Goal: Task Accomplishment & Management: Manage account settings

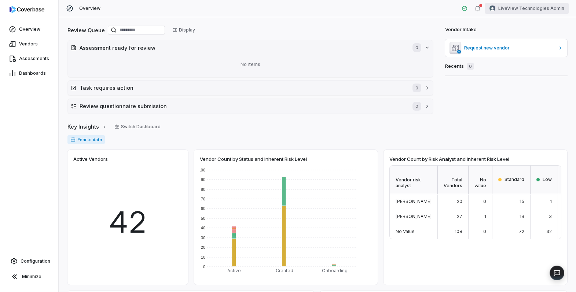
click at [536, 10] on html "Overview Vendors Assessments Dashboards Configuration Minimize Overview LiveVie…" at bounding box center [288, 146] width 576 height 292
click at [532, 66] on div "Log out" at bounding box center [538, 68] width 56 height 12
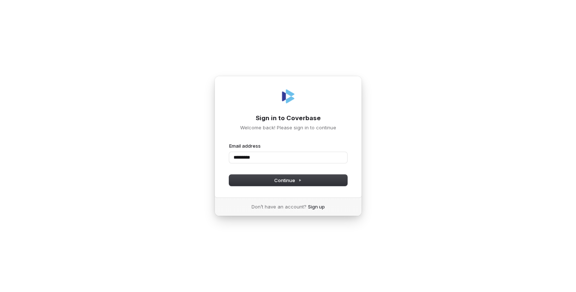
click at [0, 292] on com-1password-button at bounding box center [0, 292] width 0 height 0
click at [318, 159] on input "*********" at bounding box center [288, 157] width 118 height 11
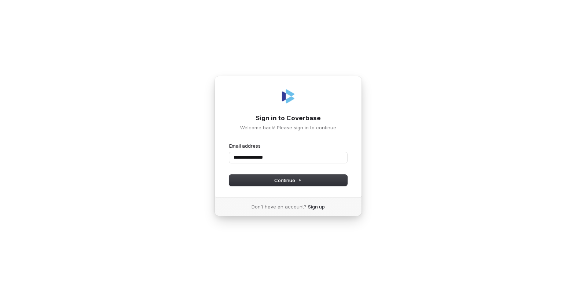
type input "**********"
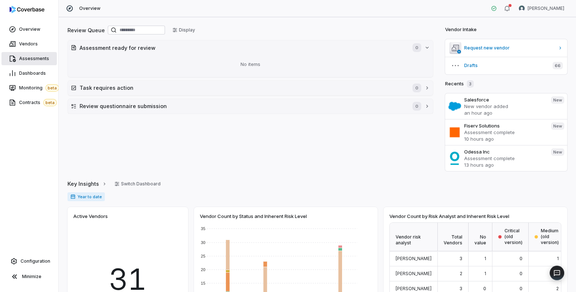
click at [23, 61] on span "Assessments" at bounding box center [34, 59] width 30 height 6
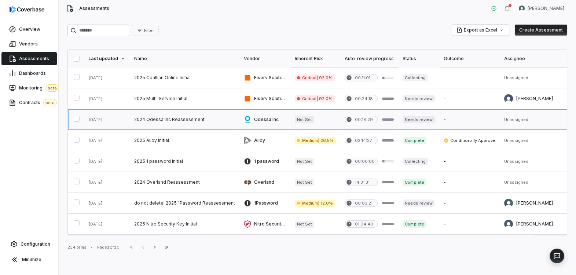
click at [171, 118] on link at bounding box center [185, 119] width 110 height 21
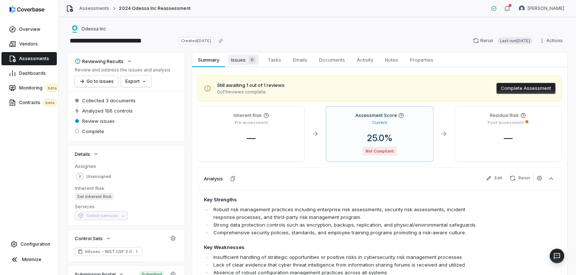
click at [237, 64] on span "Issues 6" at bounding box center [243, 60] width 31 height 10
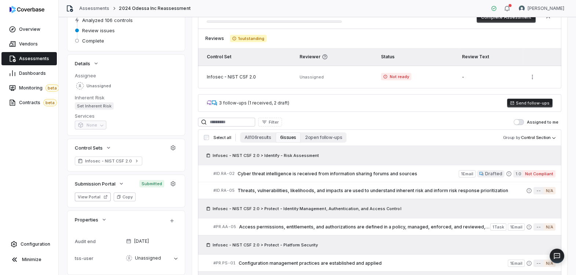
scroll to position [96, 0]
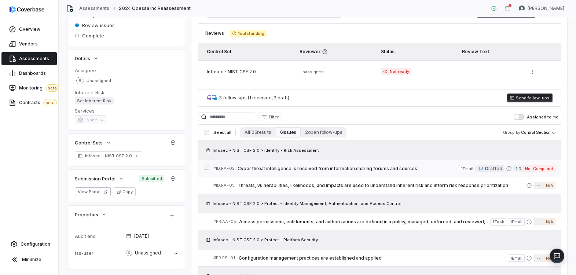
click at [344, 169] on span "Cyber threat intelligence is received from information sharing forums and sourc…" at bounding box center [348, 169] width 221 height 6
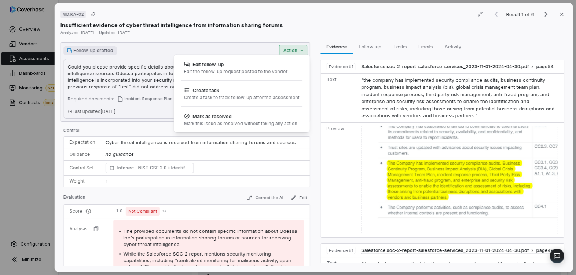
click at [297, 50] on div "# ID.RA-02 Result 1 of 6 Close Insufficient evidence of cyber threat intelligen…" at bounding box center [288, 137] width 576 height 275
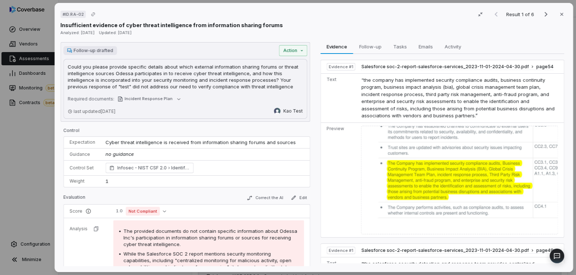
click at [92, 52] on span "Follow-up drafted" at bounding box center [94, 51] width 40 height 6
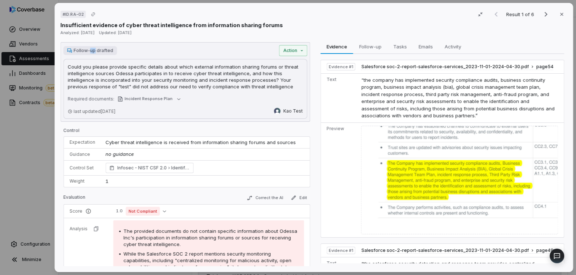
click at [92, 52] on span "Follow-up drafted" at bounding box center [94, 51] width 40 height 6
click at [17, 130] on div "# ID.RA-02 Result 1 of 6 Close Insufficient evidence of cyber threat intelligen…" at bounding box center [288, 137] width 576 height 275
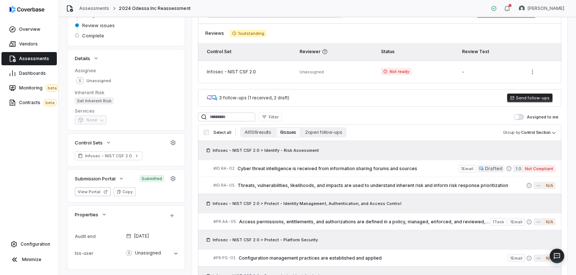
click at [528, 98] on button "Send follow-ups" at bounding box center [529, 98] width 45 height 9
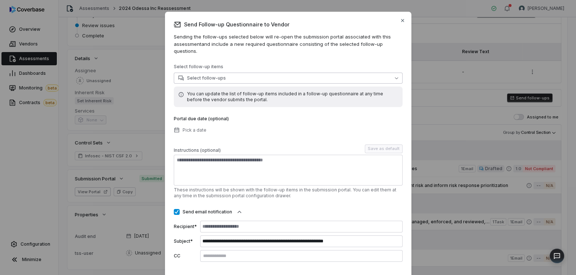
click at [248, 73] on button "Select follow-ups" at bounding box center [288, 78] width 229 height 11
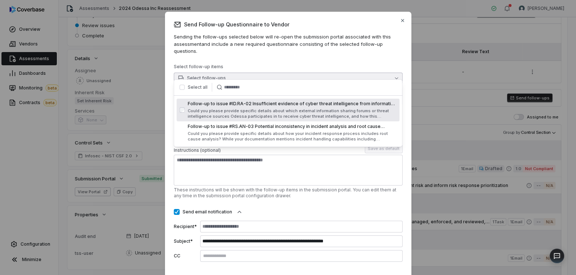
click at [183, 89] on button "button" at bounding box center [182, 87] width 5 height 5
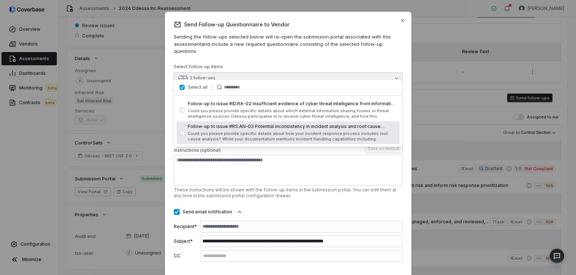
type button "on"
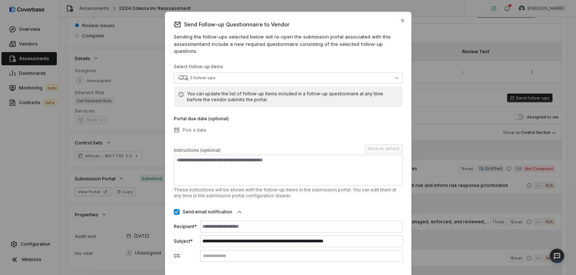
scroll to position [33, 0]
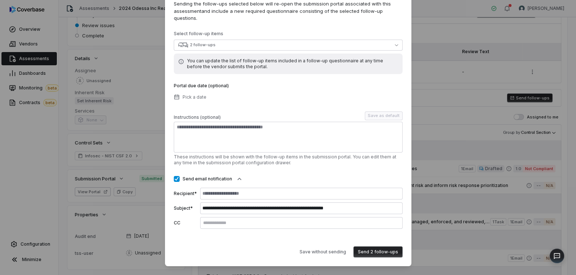
click at [373, 247] on button "Send 2 follow-ups" at bounding box center [378, 252] width 49 height 11
click at [178, 176] on button "Send email notification" at bounding box center [177, 179] width 6 height 6
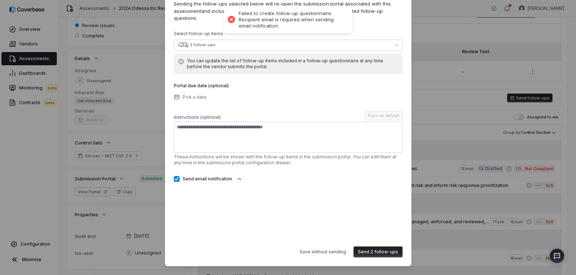
scroll to position [0, 0]
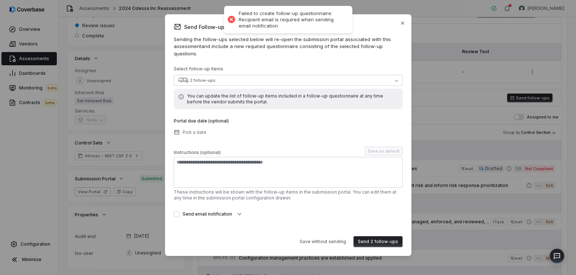
click at [365, 241] on button "Send 2 follow-ups" at bounding box center [378, 241] width 49 height 11
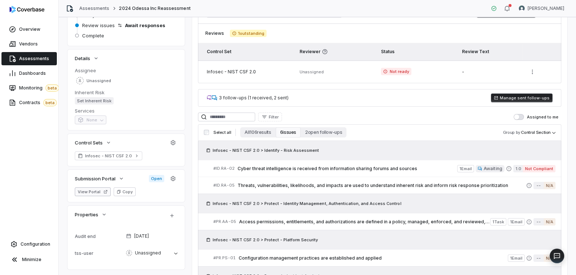
click at [94, 193] on button "View Portal" at bounding box center [93, 191] width 36 height 9
click at [307, 170] on span "Cyber threat intelligence is received from information sharing forums and sourc…" at bounding box center [348, 169] width 220 height 6
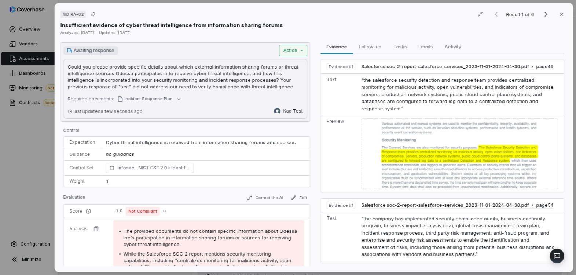
click at [301, 53] on div "# ID.RA-02 Result 1 of 6 Close Insufficient evidence of cyber threat intelligen…" at bounding box center [288, 137] width 576 height 275
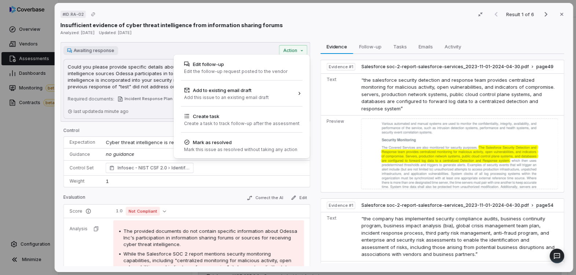
click at [273, 34] on div "# ID.RA-02 Result 1 of 6 Close Insufficient evidence of cyber threat intelligen…" at bounding box center [288, 137] width 576 height 275
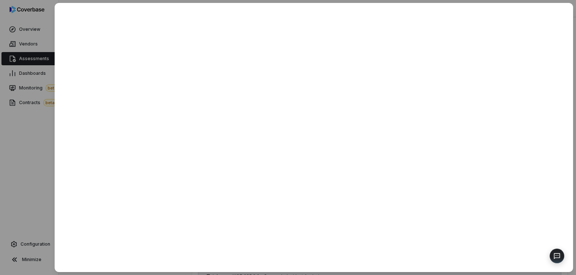
click at [24, 156] on div at bounding box center [288, 137] width 576 height 275
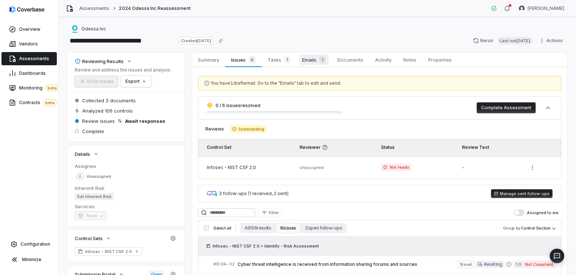
click at [318, 59] on div "1" at bounding box center [321, 59] width 9 height 7
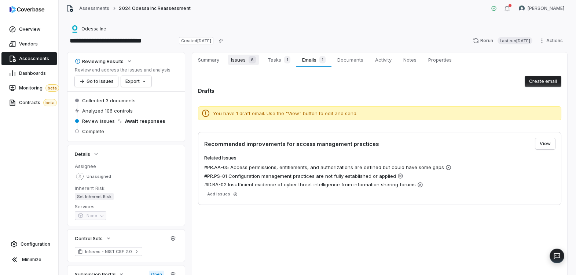
click at [241, 63] on span "Issues 6" at bounding box center [243, 60] width 31 height 10
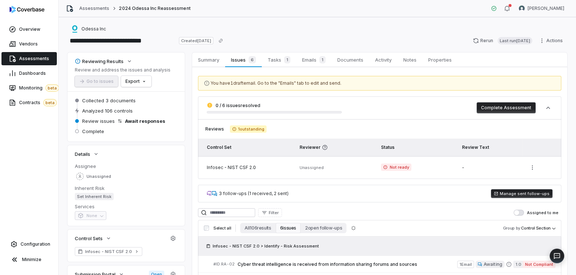
scroll to position [58, 0]
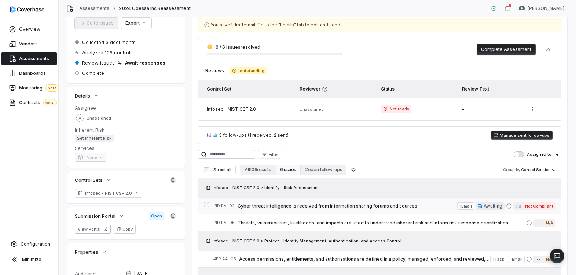
click at [359, 207] on span "Cyber threat intelligence is received from information sharing forums and sourc…" at bounding box center [348, 206] width 220 height 6
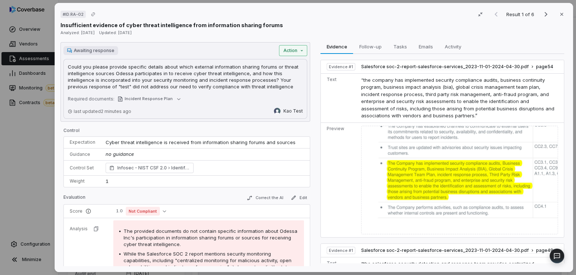
click at [306, 51] on div "# ID.RA-02 Result 1 of 6 Close Insufficient evidence of cyber threat intelligen…" at bounding box center [288, 137] width 576 height 275
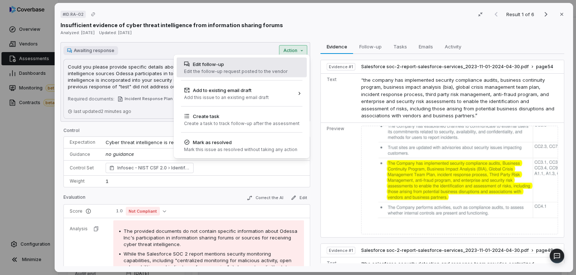
click at [252, 62] on div "Edit follow-up" at bounding box center [235, 64] width 103 height 7
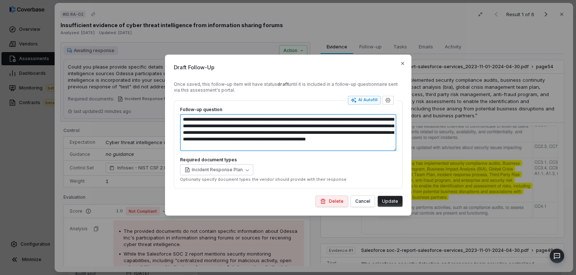
click at [248, 141] on textarea "**********" at bounding box center [288, 132] width 216 height 37
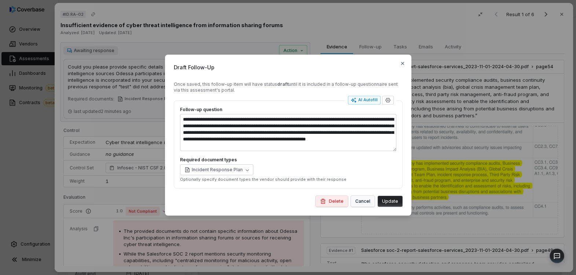
click at [362, 201] on button "Cancel" at bounding box center [363, 201] width 24 height 11
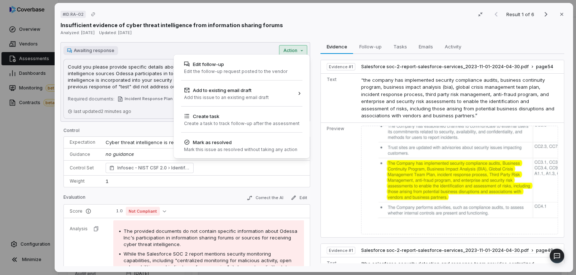
click at [302, 52] on div "# ID.RA-02 Result 1 of 6 Close Insufficient evidence of cyber threat intelligen…" at bounding box center [288, 137] width 576 height 275
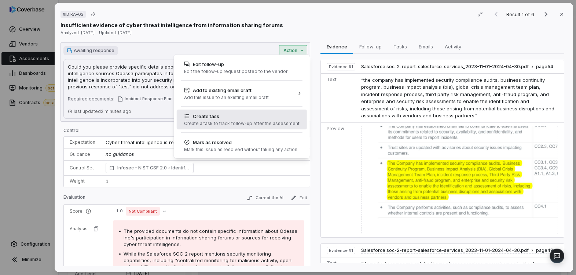
click at [261, 116] on div "Create task" at bounding box center [242, 116] width 116 height 7
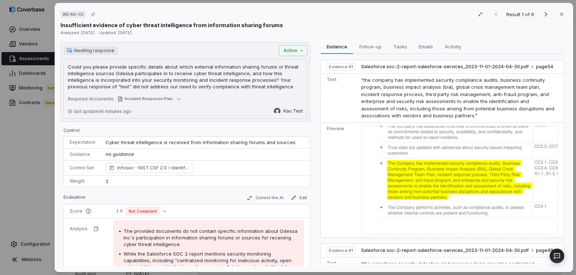
click at [252, 129] on p "Control" at bounding box center [186, 132] width 247 height 9
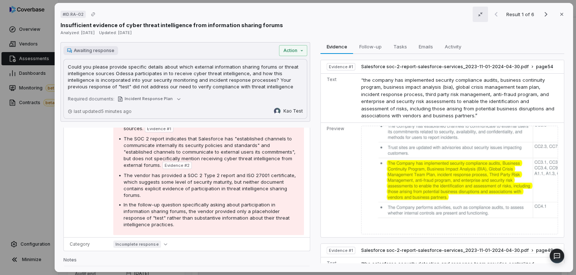
click at [481, 13] on icon "button" at bounding box center [481, 14] width 6 height 6
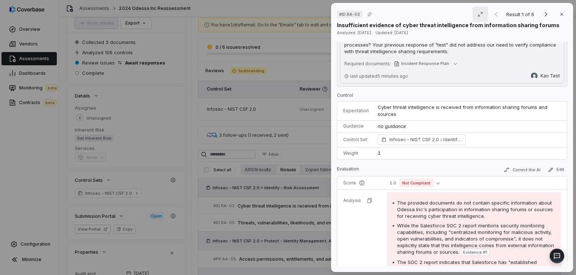
scroll to position [40, 0]
click at [449, 108] on span "Cyber threat intelligence is received from information sharing forums and sourc…" at bounding box center [463, 112] width 171 height 13
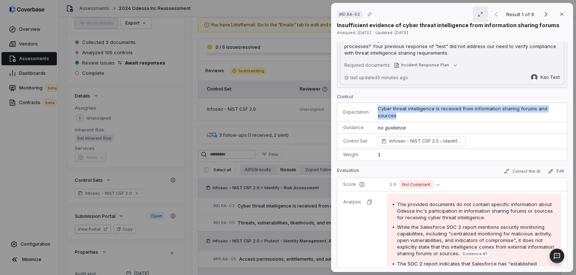
click at [449, 108] on span "Cyber threat intelligence is received from information sharing forums and sourc…" at bounding box center [463, 112] width 171 height 13
click at [423, 109] on span "Cyber threat intelligence is received from information sharing forums and sourc…" at bounding box center [463, 112] width 171 height 13
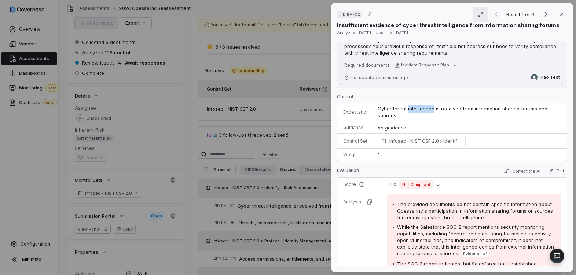
click at [423, 109] on span "Cyber threat intelligence is received from information sharing forums and sourc…" at bounding box center [463, 112] width 171 height 13
click at [488, 122] on td "no guidance" at bounding box center [471, 128] width 194 height 12
drag, startPoint x: 470, startPoint y: 109, endPoint x: 533, endPoint y: 110, distance: 63.5
click at [533, 110] on span "Cyber threat intelligence is received from information sharing forums and sourc…" at bounding box center [463, 112] width 171 height 13
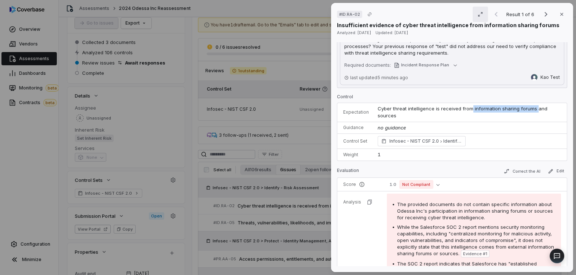
click at [533, 110] on span "Cyber threat intelligence is received from information sharing forums and sourc…" at bounding box center [463, 112] width 171 height 13
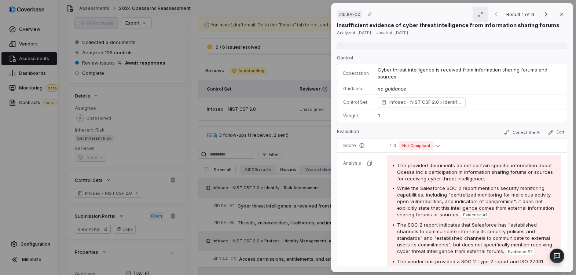
scroll to position [81, 0]
click at [400, 84] on span "no guidance" at bounding box center [392, 87] width 28 height 6
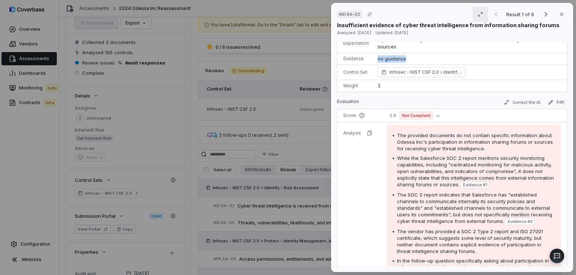
scroll to position [116, 0]
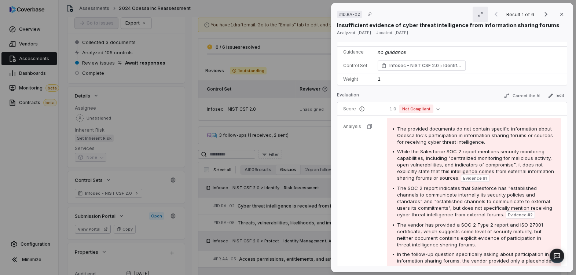
click at [397, 126] on span "The provided documents do not contain specific information about Odessa Inc's p…" at bounding box center [475, 135] width 156 height 19
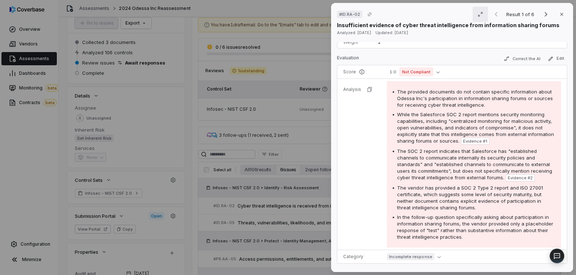
scroll to position [154, 0]
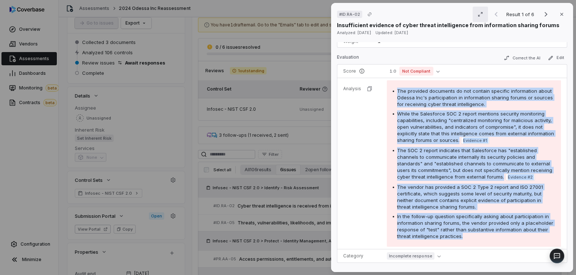
drag, startPoint x: 397, startPoint y: 85, endPoint x: 469, endPoint y: 227, distance: 159.5
click at [469, 227] on div "The provided documents do not contain specific information about Odessa Inc's p…" at bounding box center [474, 164] width 163 height 152
click at [469, 227] on div "In the follow-up question specifically asking about participation in informatio…" at bounding box center [476, 226] width 158 height 26
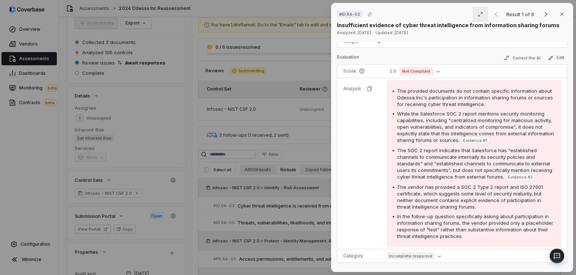
click at [455, 88] on span "The provided documents do not contain specific information about Odessa Inc's p…" at bounding box center [475, 97] width 156 height 19
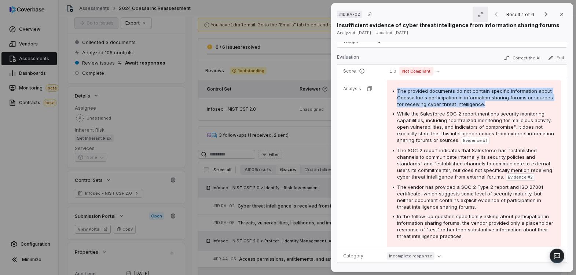
click at [455, 88] on span "The provided documents do not contain specific information about Odessa Inc's p…" at bounding box center [475, 97] width 156 height 19
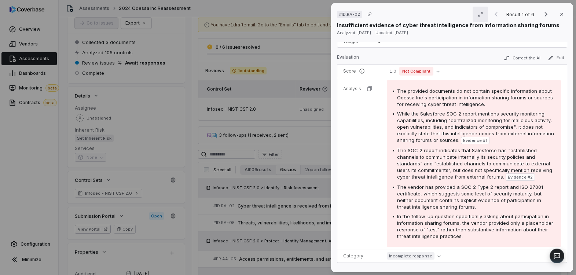
click at [440, 111] on span "While the Salesforce SOC 2 report mentions security monitoring capabilities, in…" at bounding box center [475, 127] width 157 height 32
click at [441, 94] on span "The provided documents do not contain specific information about Odessa Inc's p…" at bounding box center [475, 97] width 156 height 19
click at [433, 123] on div "While the Salesforce SOC 2 report mentions security monitoring capabilities, in…" at bounding box center [476, 127] width 158 height 34
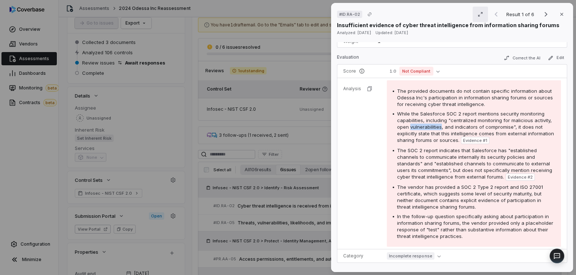
click at [433, 123] on div "While the Salesforce SOC 2 report mentions security monitoring capabilities, in…" at bounding box center [476, 127] width 158 height 34
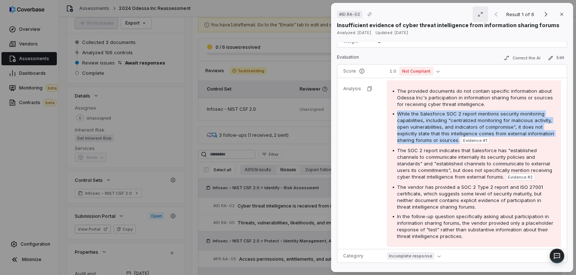
click at [433, 123] on div "While the Salesforce SOC 2 report mentions security monitoring capabilities, in…" at bounding box center [476, 127] width 158 height 34
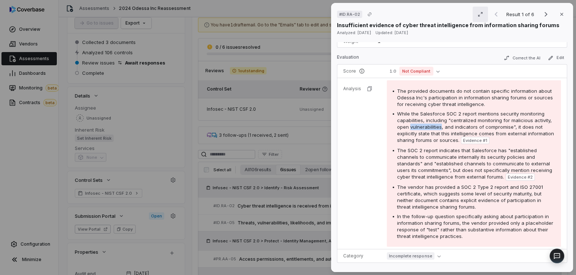
click at [433, 123] on div "While the Salesforce SOC 2 report mentions security monitoring capabilities, in…" at bounding box center [476, 127] width 158 height 34
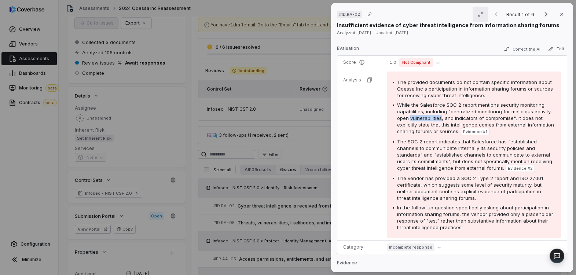
scroll to position [164, 0]
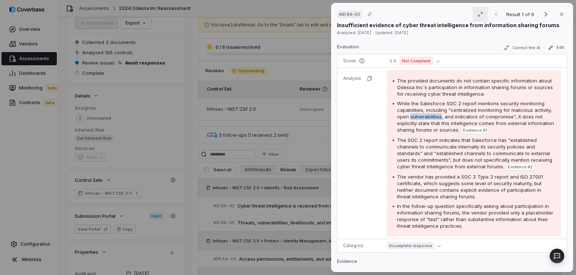
click at [437, 108] on span "While the Salesforce SOC 2 report mentions security monitoring capabilities, in…" at bounding box center [475, 117] width 157 height 32
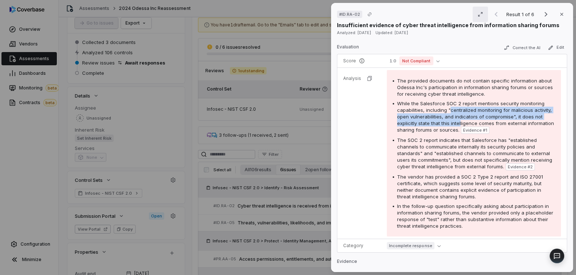
drag, startPoint x: 450, startPoint y: 102, endPoint x: 459, endPoint y: 115, distance: 15.6
click at [459, 115] on span "While the Salesforce SOC 2 report mentions security monitoring capabilities, in…" at bounding box center [475, 117] width 157 height 32
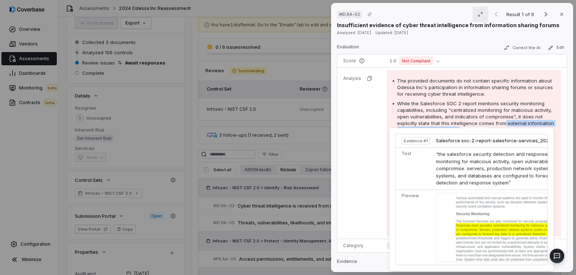
drag, startPoint x: 503, startPoint y: 117, endPoint x: 458, endPoint y: 123, distance: 46.2
click at [458, 123] on div "While the Salesforce SOC 2 report mentions security monitoring capabilities, in…" at bounding box center [476, 117] width 158 height 34
click at [457, 118] on span "While the Salesforce SOC 2 report mentions security monitoring capabilities, in…" at bounding box center [475, 117] width 157 height 32
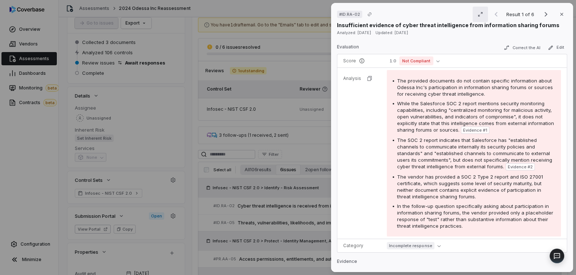
click at [455, 123] on span "While the Salesforce SOC 2 report mentions security monitoring capabilities, in…" at bounding box center [475, 117] width 157 height 32
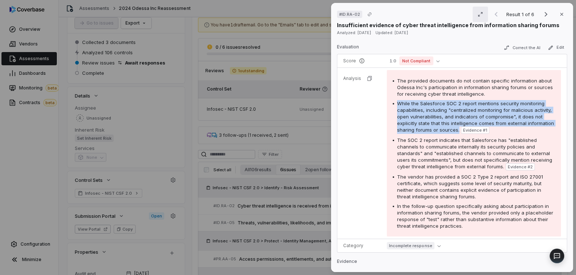
click at [455, 123] on span "While the Salesforce SOC 2 report mentions security monitoring capabilities, in…" at bounding box center [475, 117] width 157 height 32
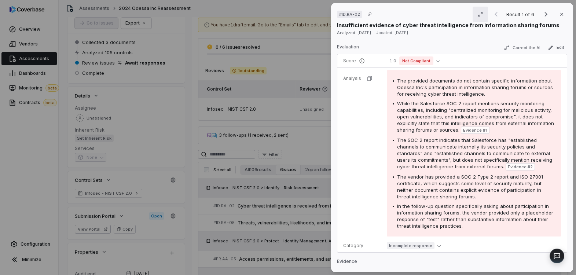
click at [444, 118] on span "While the Salesforce SOC 2 report mentions security monitoring capabilities, in…" at bounding box center [475, 117] width 157 height 32
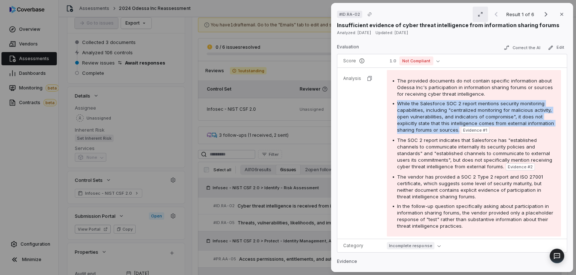
click at [444, 118] on span "While the Salesforce SOC 2 report mentions security monitoring capabilities, in…" at bounding box center [475, 117] width 157 height 32
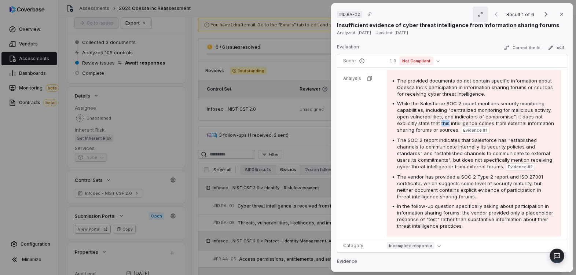
click at [444, 118] on span "While the Salesforce SOC 2 report mentions security monitoring capabilities, in…" at bounding box center [475, 117] width 157 height 32
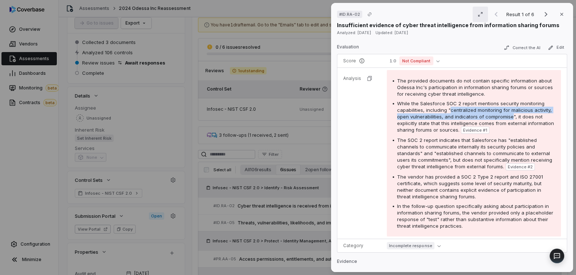
drag, startPoint x: 449, startPoint y: 102, endPoint x: 511, endPoint y: 110, distance: 62.6
click at [511, 110] on span "While the Salesforce SOC 2 report mentions security monitoring capabilities, in…" at bounding box center [475, 117] width 157 height 32
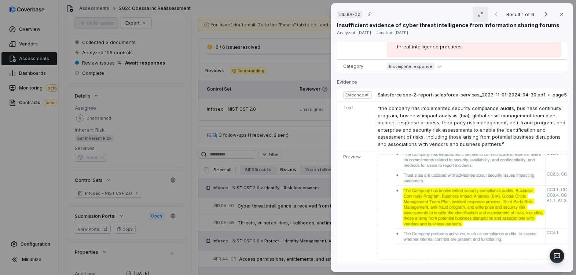
scroll to position [356, 0]
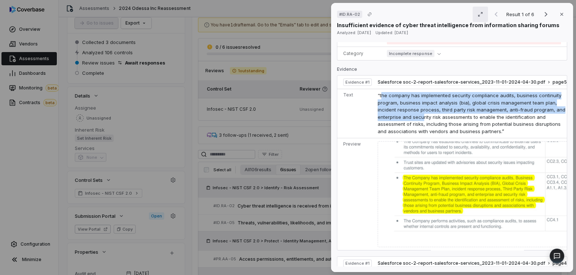
drag, startPoint x: 380, startPoint y: 87, endPoint x: 422, endPoint y: 110, distance: 47.6
click at [422, 110] on span "“the company has implemented security compliance audits, business continuity pr…" at bounding box center [472, 113] width 188 height 42
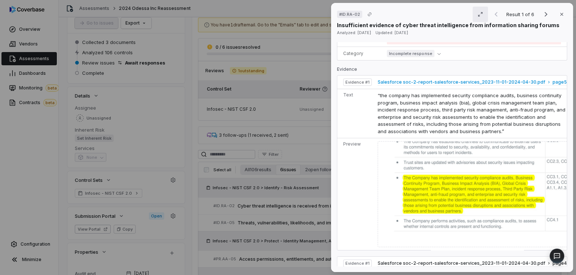
click at [497, 79] on span "Salesforce soc-2-report-salesforce-services_2023-11-01-2024-04-30.pdf" at bounding box center [462, 82] width 168 height 6
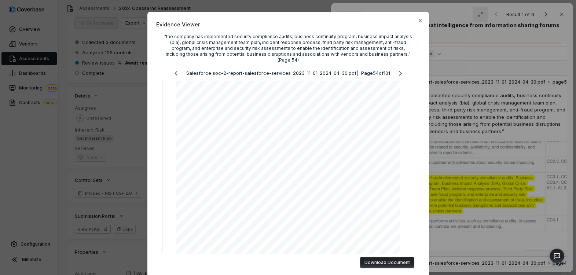
scroll to position [6, 0]
click at [177, 71] on icon "Previous page" at bounding box center [176, 74] width 9 height 9
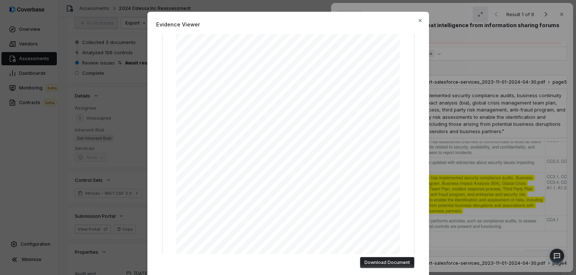
scroll to position [0, 0]
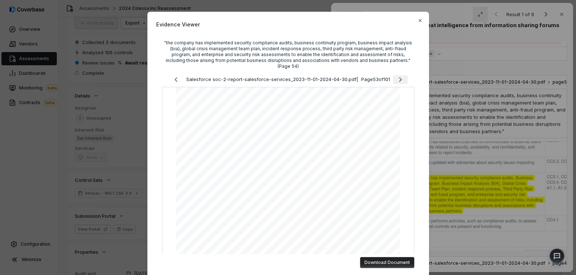
click at [402, 75] on icon "Next page" at bounding box center [400, 79] width 9 height 9
click at [176, 75] on icon "Previous page" at bounding box center [176, 79] width 9 height 9
click at [401, 75] on icon "Next page" at bounding box center [400, 79] width 9 height 9
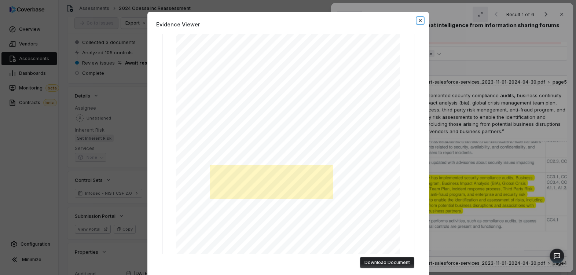
click at [419, 21] on icon "button" at bounding box center [421, 21] width 6 height 6
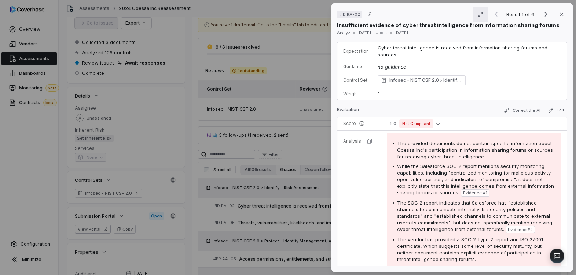
scroll to position [0, 0]
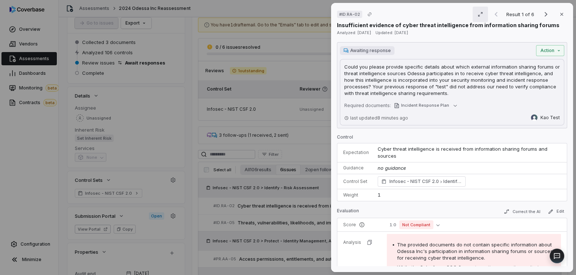
click at [438, 151] on span "Cyber threat intelligence is received from information sharing forums and sourc…" at bounding box center [463, 152] width 171 height 13
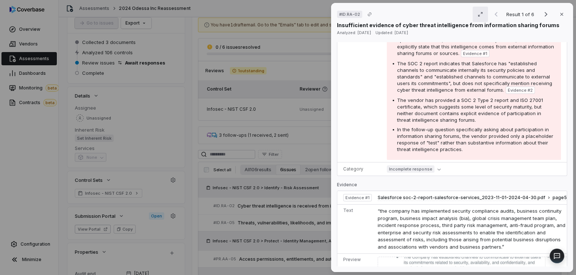
scroll to position [323, 0]
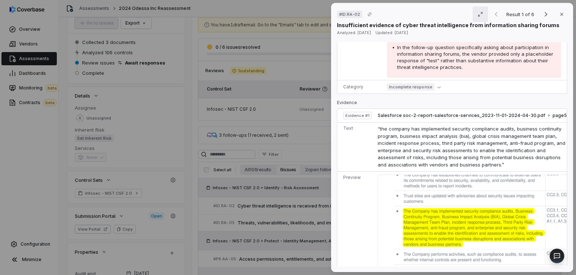
click at [443, 134] on span "“the company has implemented security compliance audits, business continuity pr…" at bounding box center [472, 147] width 188 height 42
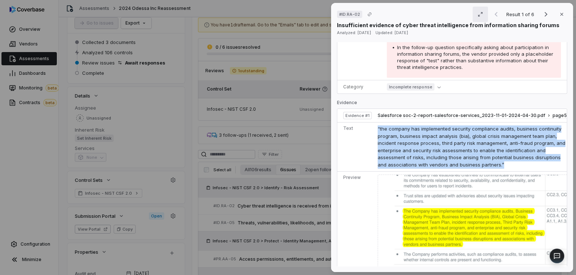
click at [443, 134] on span "“the company has implemented security compliance audits, business continuity pr…" at bounding box center [472, 147] width 188 height 42
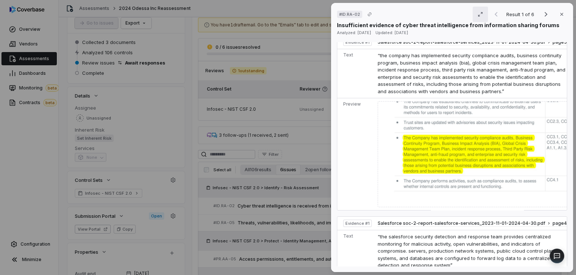
scroll to position [0, 0]
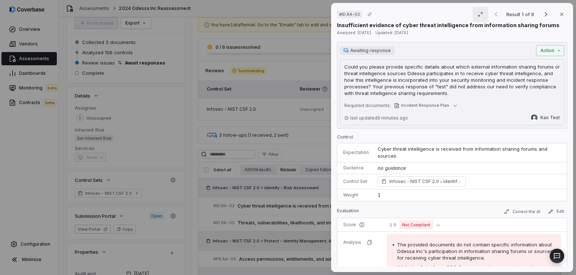
click at [476, 150] on span "Cyber threat intelligence is received from information sharing forums and sourc…" at bounding box center [463, 152] width 171 height 13
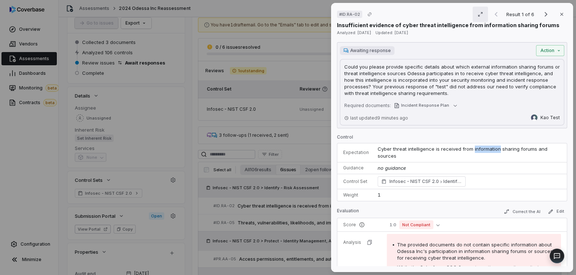
click at [476, 150] on span "Cyber threat intelligence is received from information sharing forums and sourc…" at bounding box center [463, 152] width 171 height 13
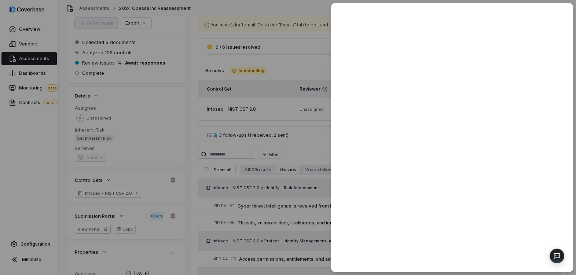
click at [287, 143] on div at bounding box center [288, 137] width 576 height 275
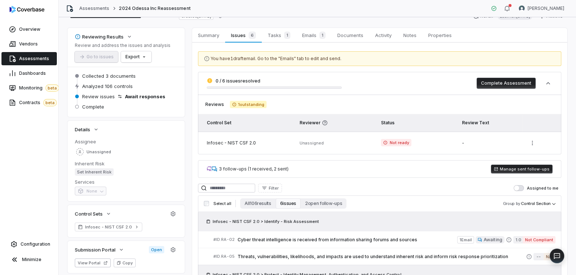
scroll to position [19, 0]
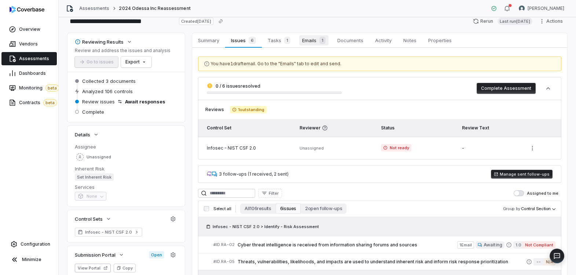
click at [314, 43] on span "Emails 1" at bounding box center [313, 40] width 29 height 10
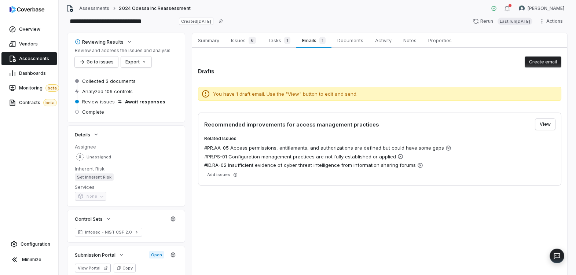
click at [542, 64] on button "Create email" at bounding box center [543, 62] width 37 height 11
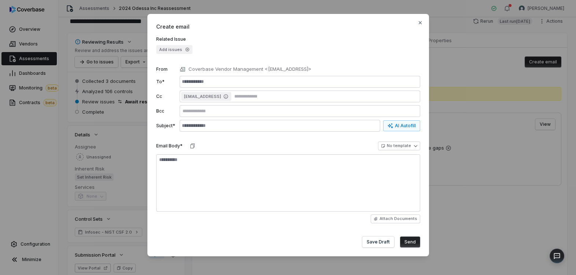
click at [176, 50] on button "Add issues" at bounding box center [174, 49] width 36 height 9
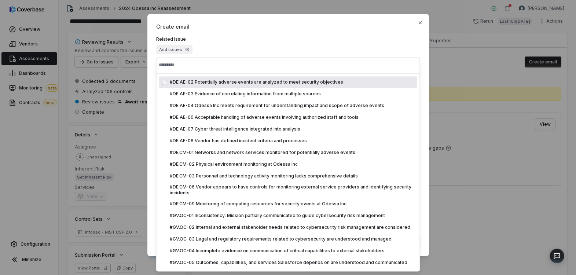
click at [253, 37] on label "Related Issue" at bounding box center [288, 39] width 264 height 6
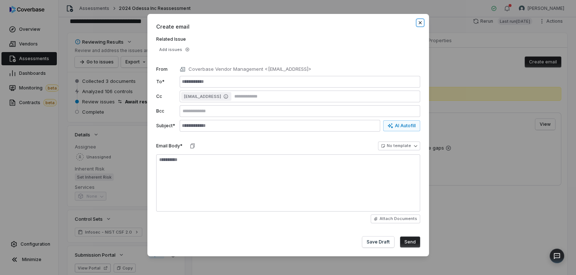
click at [422, 23] on icon "button" at bounding box center [421, 23] width 6 height 6
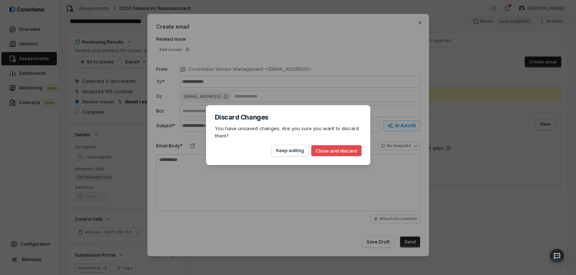
click at [344, 152] on button "Close and discard" at bounding box center [337, 150] width 50 height 11
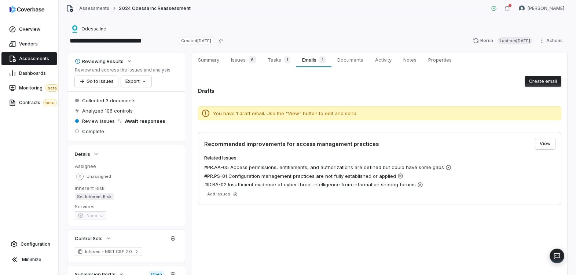
click at [36, 58] on span "Assessments" at bounding box center [34, 59] width 30 height 6
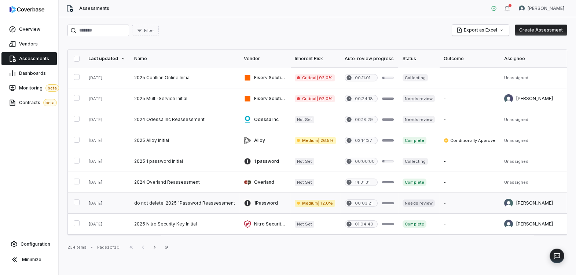
click at [184, 205] on link at bounding box center [185, 203] width 110 height 21
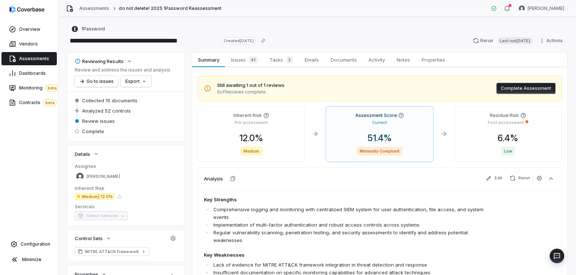
scroll to position [9, 0]
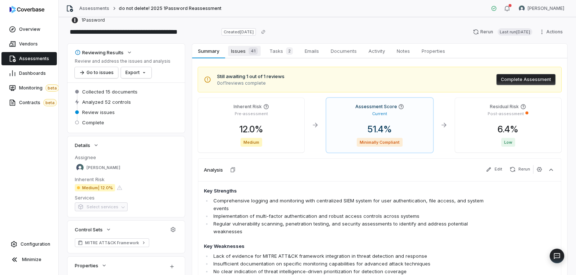
click at [243, 54] on span "Issues 41" at bounding box center [244, 51] width 33 height 10
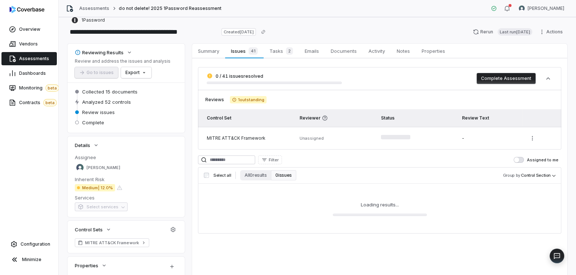
scroll to position [49, 0]
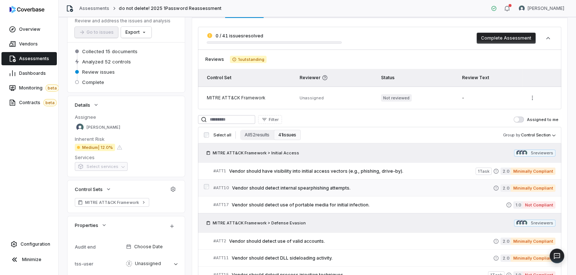
click at [301, 188] on span "Vendor should detect internal spearphishing attempts." at bounding box center [362, 188] width 261 height 6
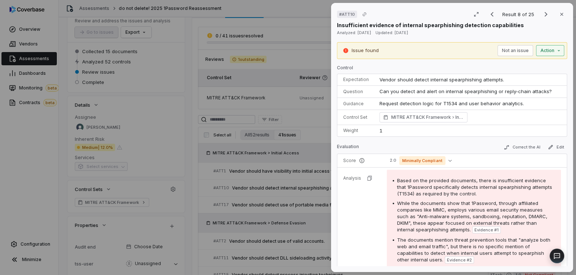
click at [557, 52] on div "# ATT10 Result 8 of 25 Close Insufficient evidence of internal spearphishing de…" at bounding box center [288, 137] width 576 height 275
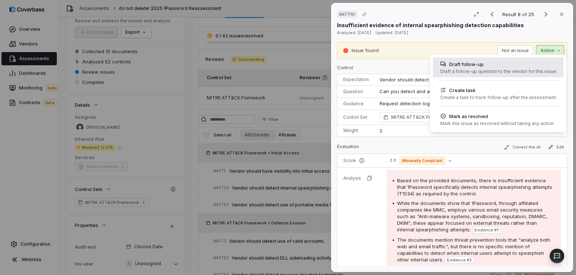
click at [507, 65] on div "Draft follow-up" at bounding box center [499, 64] width 116 height 7
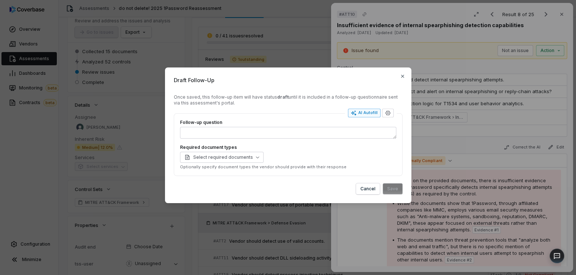
click at [365, 110] on div "AI Autofill" at bounding box center [364, 113] width 27 height 6
type textarea "*"
type textarea "***"
type textarea "*"
type textarea "**********"
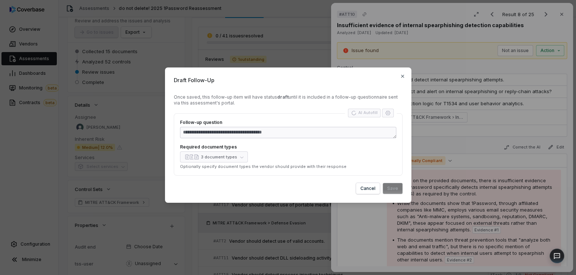
type textarea "*"
type textarea "**********"
type textarea "*"
type textarea "**********"
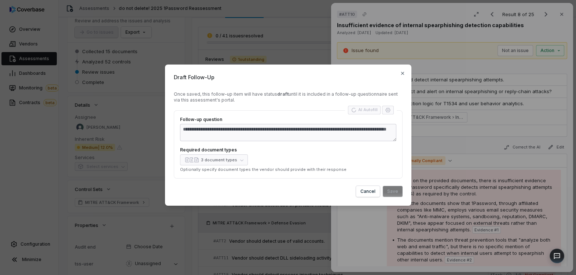
type textarea "*"
type textarea "**********"
type textarea "*"
type textarea "**********"
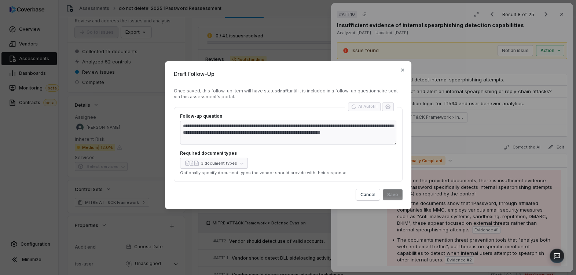
type textarea "*"
type textarea "**********"
type textarea "*"
type textarea "**********"
type textarea "*"
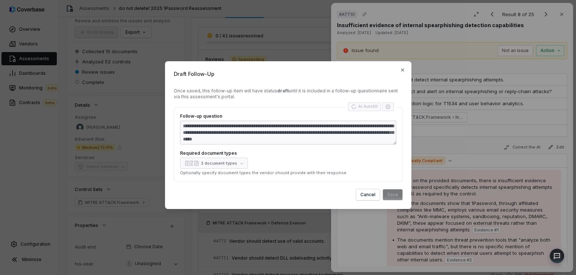
type textarea "**********"
type textarea "*"
type textarea "**********"
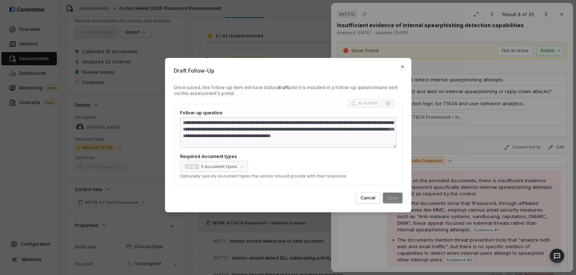
type textarea "*"
type textarea "**********"
type textarea "*"
type textarea "**********"
type textarea "*"
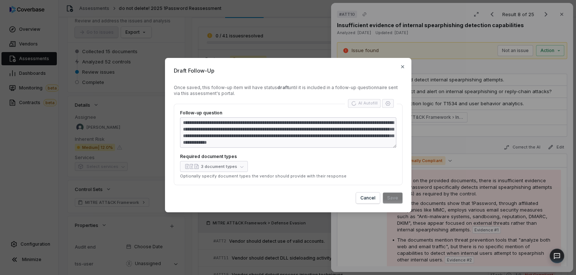
type textarea "**********"
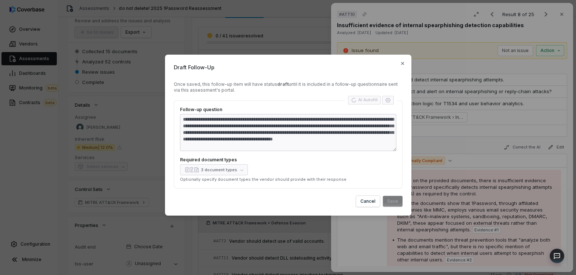
type textarea "*"
type textarea "**********"
type textarea "*"
type textarea "**********"
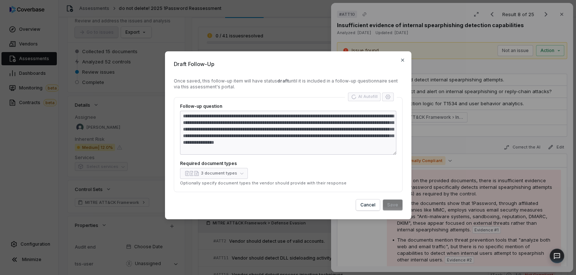
type textarea "*"
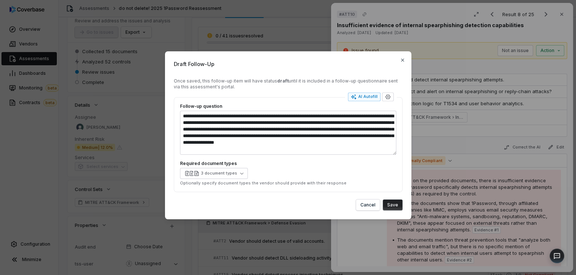
click at [392, 206] on button "Save" at bounding box center [393, 205] width 20 height 11
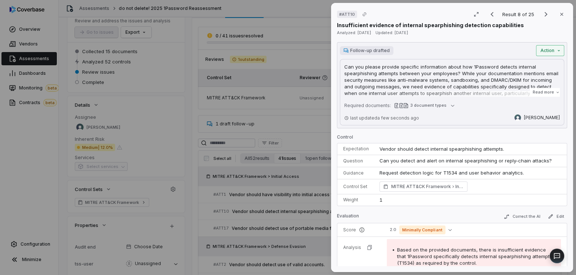
click at [553, 49] on div "# ATT10 Result 8 of 25 Close Insufficient evidence of internal spearphishing de…" at bounding box center [288, 137] width 576 height 275
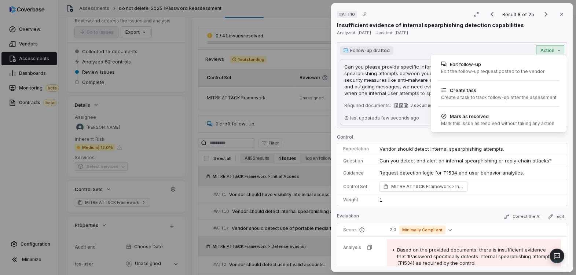
click at [270, 110] on div "# ATT10 Result 8 of 25 Close Insufficient evidence of internal spearphishing de…" at bounding box center [288, 137] width 576 height 275
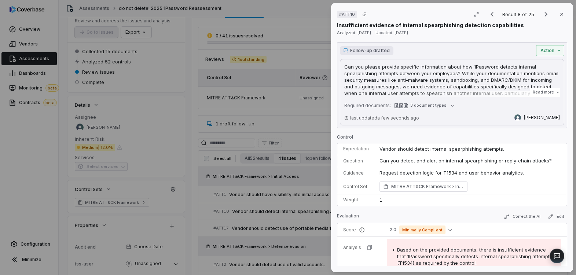
click at [271, 112] on div "# ATT10 Result 8 of 25 Close Insufficient evidence of internal spearphishing de…" at bounding box center [288, 137] width 576 height 275
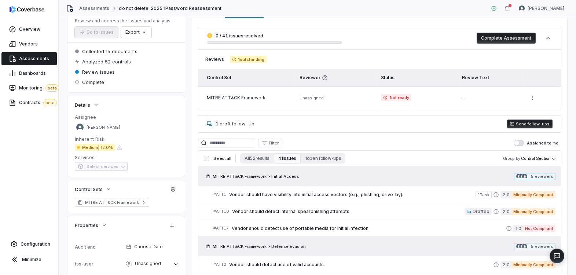
click at [532, 124] on button "Send follow-ups" at bounding box center [529, 124] width 45 height 9
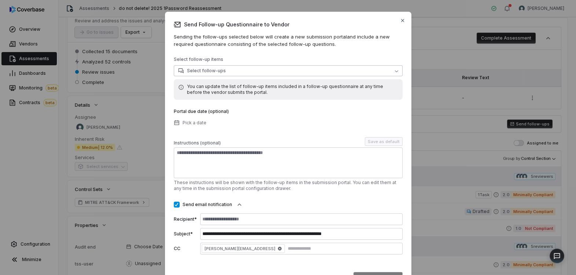
click at [247, 73] on button "Select follow-ups" at bounding box center [288, 70] width 229 height 11
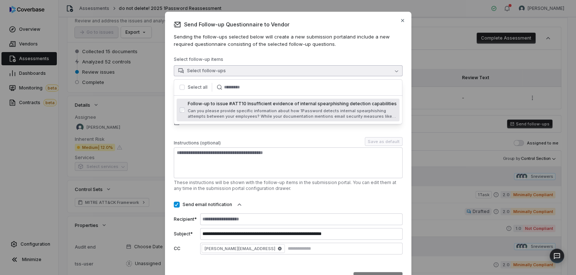
click at [270, 53] on div "**********" at bounding box center [288, 152] width 229 height 263
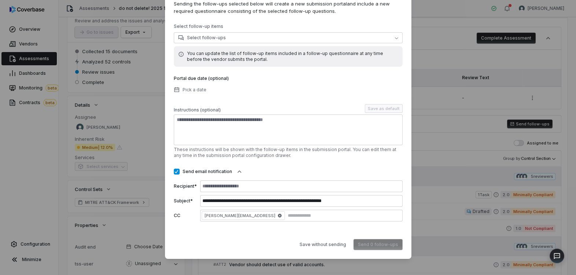
scroll to position [9, 0]
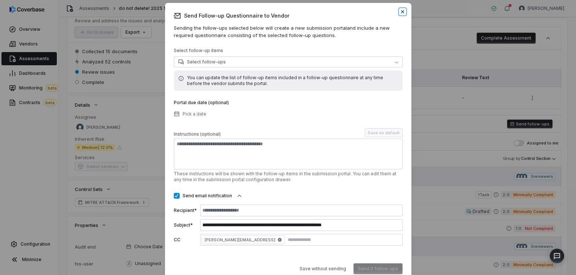
click at [402, 12] on icon "button" at bounding box center [402, 11] width 3 height 3
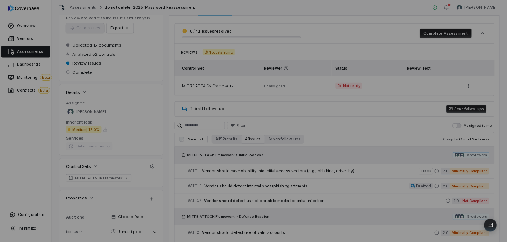
scroll to position [0, 0]
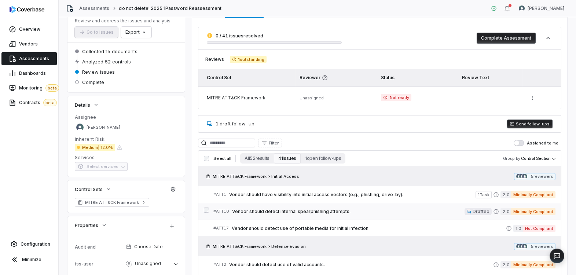
click at [411, 215] on div "# ATT10 Vendor should detect internal spearphishing attempts." at bounding box center [339, 212] width 251 height 8
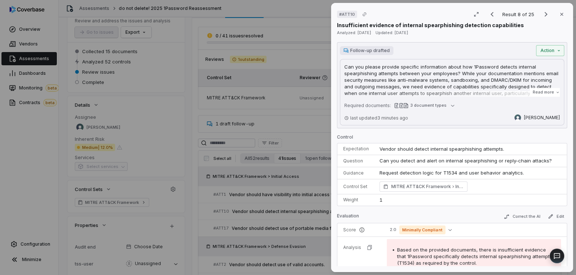
click at [198, 45] on div "# ATT10 Result 8 of 25 Close Insufficient evidence of internal spearphishing de…" at bounding box center [288, 137] width 576 height 275
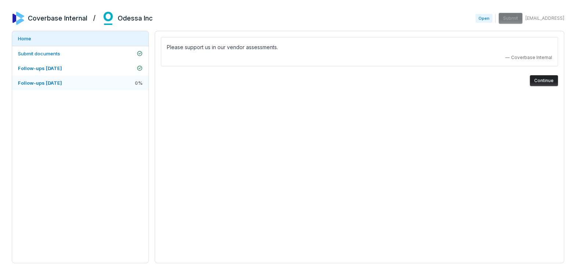
click at [62, 83] on span "Follow-ups 2025-09-29" at bounding box center [40, 83] width 44 height 6
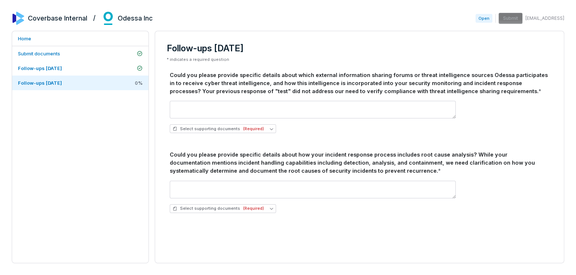
click at [248, 91] on div "Could you please provide specific details about which external information shar…" at bounding box center [360, 83] width 380 height 24
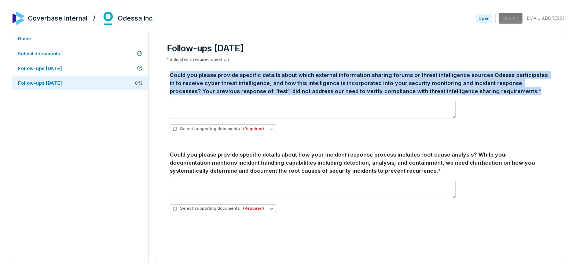
click at [248, 91] on div "Could you please provide specific details about which external information shar…" at bounding box center [360, 83] width 380 height 24
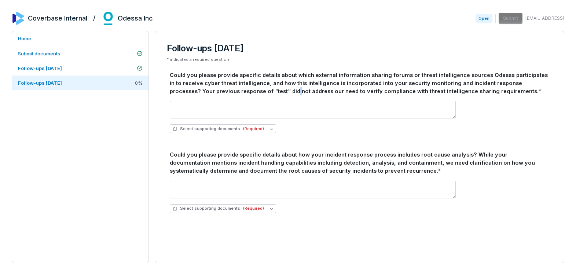
click at [248, 91] on div "Could you please provide specific details about which external information shar…" at bounding box center [360, 83] width 380 height 24
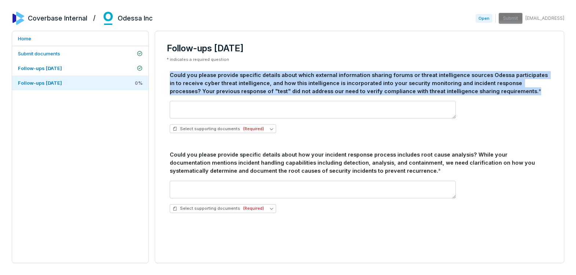
click at [248, 91] on div "Could you please provide specific details about which external information shar…" at bounding box center [360, 83] width 380 height 24
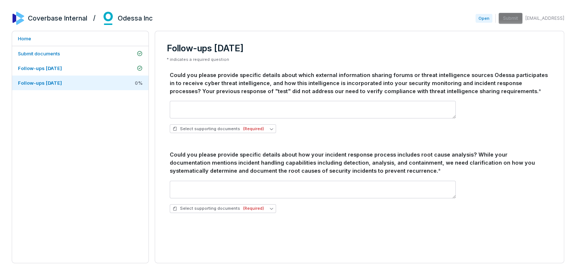
click at [276, 161] on div "Could you please provide specific details about how your incident response proc…" at bounding box center [360, 163] width 380 height 24
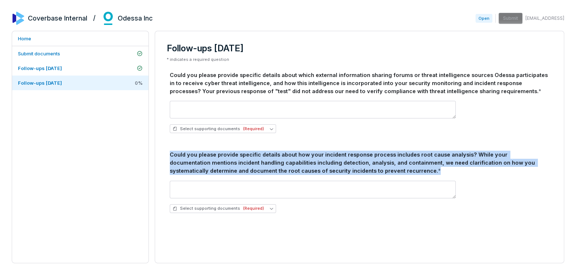
click at [276, 161] on div "Could you please provide specific details about how your incident response proc…" at bounding box center [360, 163] width 380 height 24
click at [237, 164] on div "Could you please provide specific details about how your incident response proc…" at bounding box center [360, 163] width 380 height 24
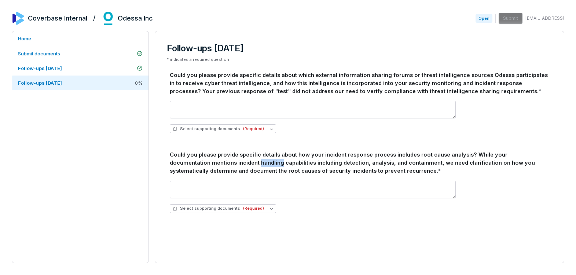
click at [237, 164] on div "Could you please provide specific details about how your incident response proc…" at bounding box center [360, 163] width 380 height 24
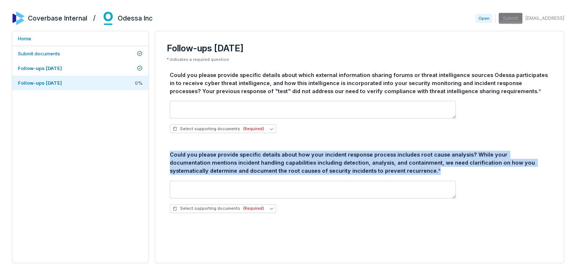
click at [237, 164] on div "Could you please provide specific details about how your incident response proc…" at bounding box center [360, 163] width 380 height 24
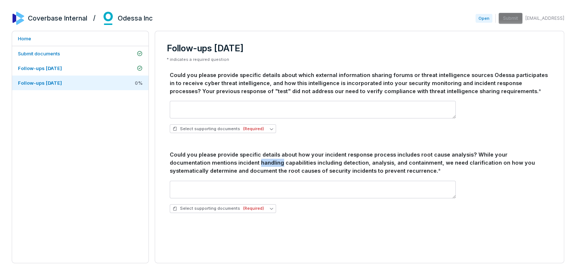
click at [237, 164] on div "Could you please provide specific details about how your incident response proc…" at bounding box center [360, 163] width 380 height 24
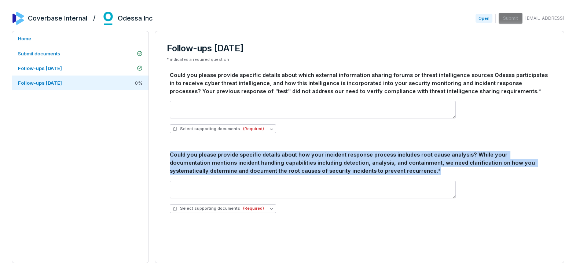
click at [237, 164] on div "Could you please provide specific details about how your incident response proc…" at bounding box center [360, 163] width 380 height 24
